Goal: Task Accomplishment & Management: Complete application form

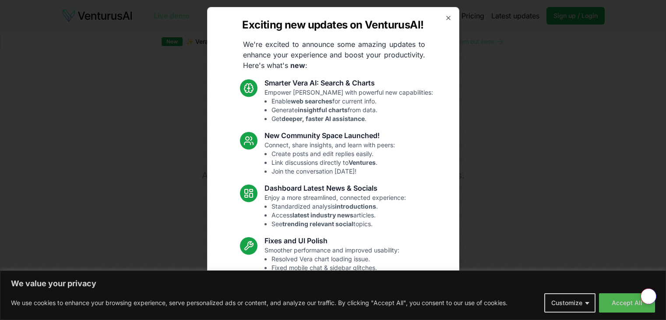
click at [445, 17] on icon "button" at bounding box center [448, 17] width 7 height 7
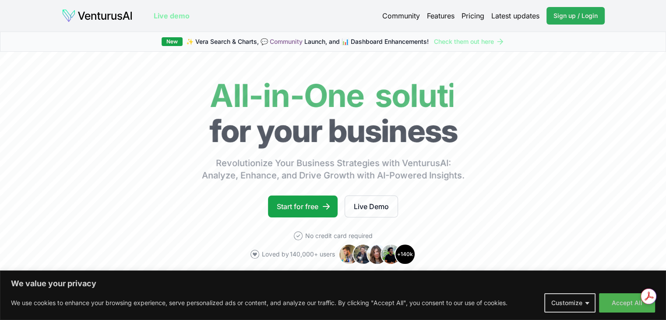
click at [569, 19] on span "Sign up / Login" at bounding box center [576, 15] width 44 height 9
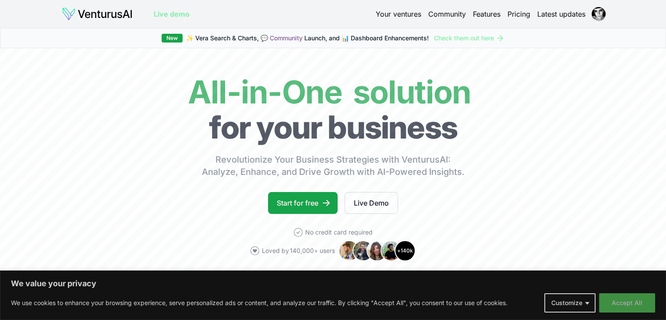
click at [620, 300] on button "Accept All" at bounding box center [627, 302] width 56 height 19
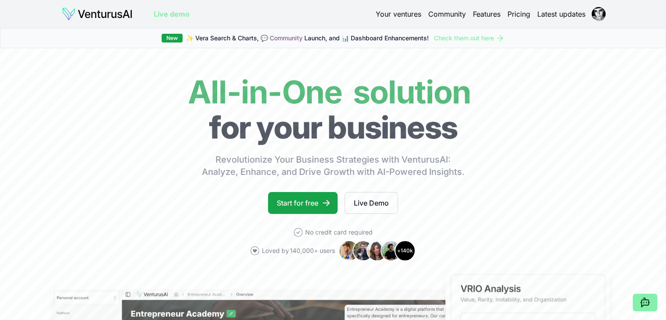
scroll to position [53, 0]
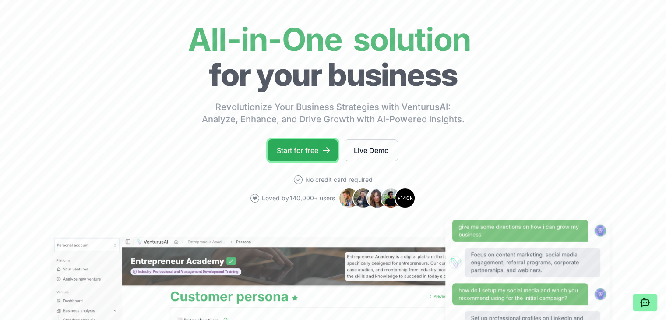
click at [316, 146] on link "Start for free" at bounding box center [303, 150] width 70 height 22
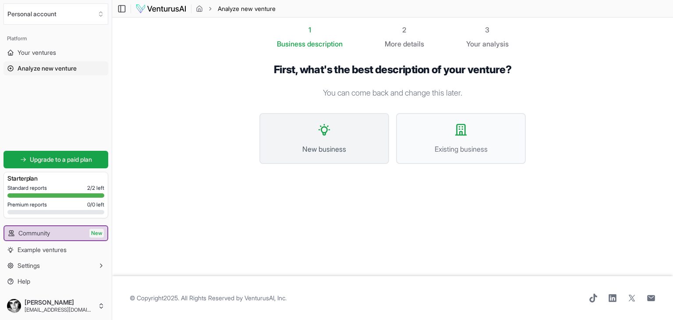
click at [342, 133] on button "New business" at bounding box center [324, 138] width 130 height 51
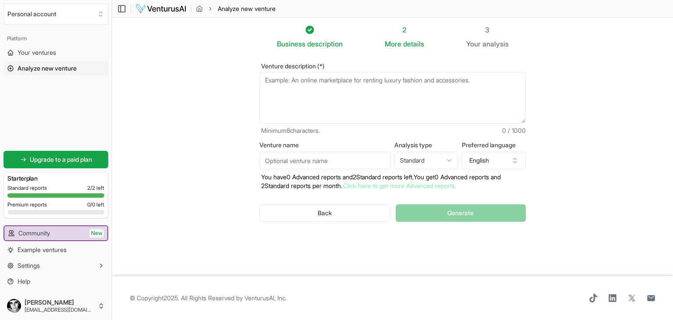
click at [364, 96] on textarea "Venture description (*)" at bounding box center [392, 98] width 266 height 52
click at [510, 165] on button "English" at bounding box center [494, 161] width 64 height 18
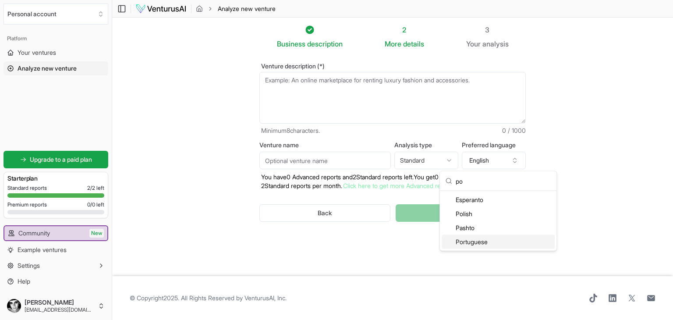
type input "po"
click at [496, 245] on div "Portuguese" at bounding box center [498, 242] width 113 height 14
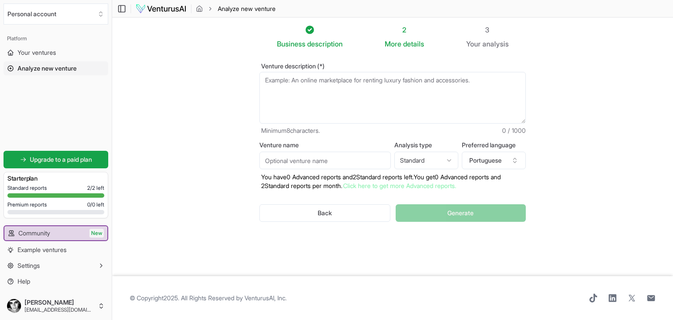
click at [587, 173] on section "Business description 2 More details 3 Your analysis Venture description (*) Min…" at bounding box center [392, 147] width 561 height 258
click at [356, 153] on input "Venture name" at bounding box center [324, 161] width 131 height 18
click at [331, 107] on textarea "Venture description (*)" at bounding box center [392, 98] width 266 height 52
drag, startPoint x: 294, startPoint y: 72, endPoint x: 297, endPoint y: 83, distance: 11.1
click at [297, 83] on textarea "Venture description (*)" at bounding box center [392, 98] width 266 height 52
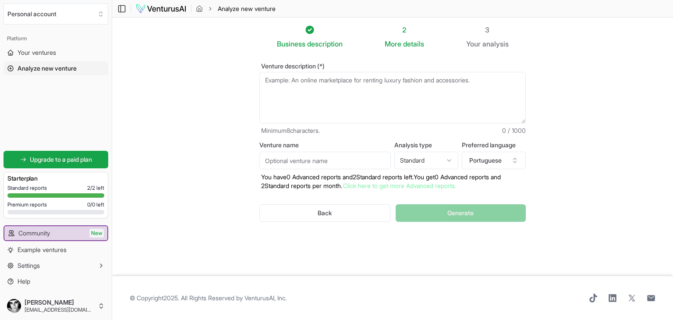
click at [297, 83] on textarea "Venture description (*)" at bounding box center [392, 98] width 266 height 52
paste textarea "O BichoVinil é uma loja de vinil e café/bar pet friendly, em Coimbra, que combi…"
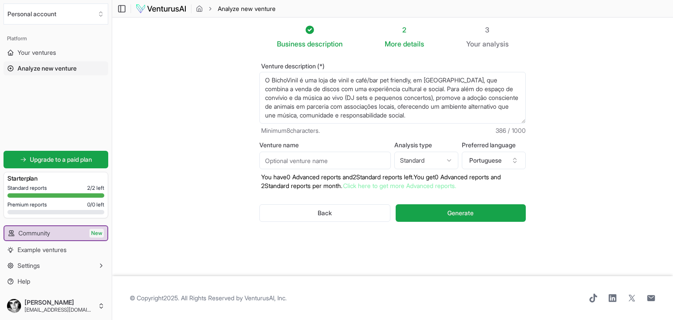
click at [350, 99] on textarea "O BichoVinil é uma loja de vinil e café/bar pet friendly, em Coimbra, que combi…" at bounding box center [392, 98] width 266 height 52
click at [289, 97] on textarea "O BichoVinil é uma loja de vinil e café/bar pet friendly, em Coimbra, que combi…" at bounding box center [392, 98] width 266 height 52
type textarea "O BichoVinil é uma loja de vinil e café/bar pet friendly, em Coimbra, que combi…"
click at [314, 162] on input "Venture name" at bounding box center [324, 161] width 131 height 18
type input "BichoVinil"
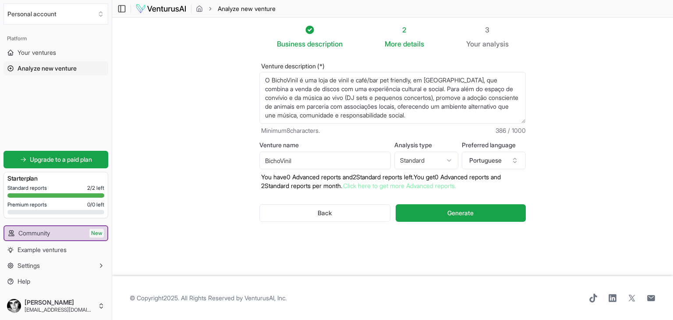
drag, startPoint x: 322, startPoint y: 80, endPoint x: 235, endPoint y: 75, distance: 87.7
click at [235, 75] on section "Business description 2 More details 3 Your analysis Venture description (*) O B…" at bounding box center [392, 147] width 561 height 258
click at [408, 80] on textarea "O BichoVinil é uma loja de vinil e café/bar pet friendly, em Coimbra, que combi…" at bounding box center [392, 98] width 266 height 52
type textarea "Loja de vinil e café/bar pet friendly que combina a venda de discos com uma exp…"
click at [456, 158] on html "We value your privacy We use cookies to enhance your browsing experience, serve…" at bounding box center [336, 160] width 673 height 320
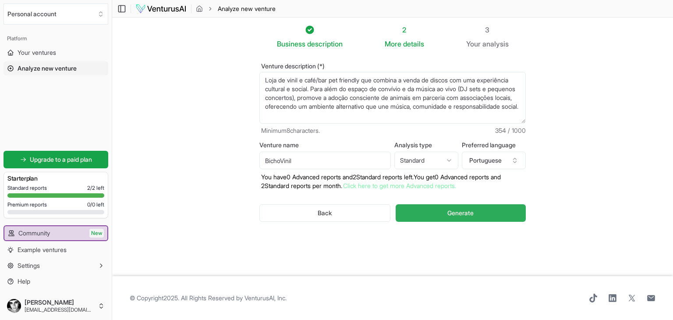
click at [459, 215] on span "Generate" at bounding box center [460, 212] width 26 height 9
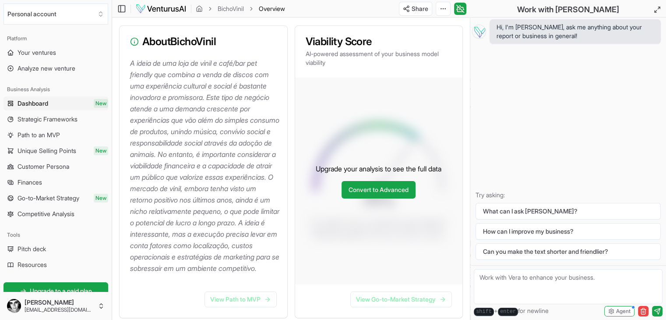
scroll to position [79, 0]
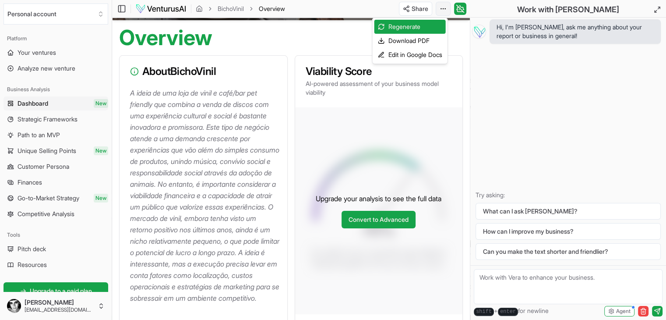
click at [447, 7] on html "We value your privacy We use cookies to enhance your browsing experience, serve…" at bounding box center [333, 81] width 666 height 320
click at [422, 44] on div "Download PDF" at bounding box center [409, 41] width 71 height 14
